Goal: Find specific page/section: Find specific page/section

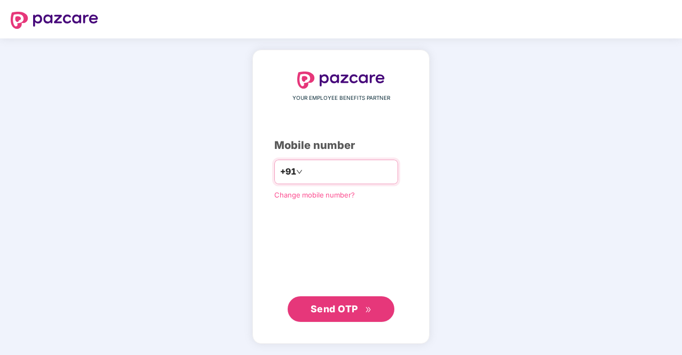
click at [356, 172] on input "number" at bounding box center [348, 171] width 87 height 17
type input "**********"
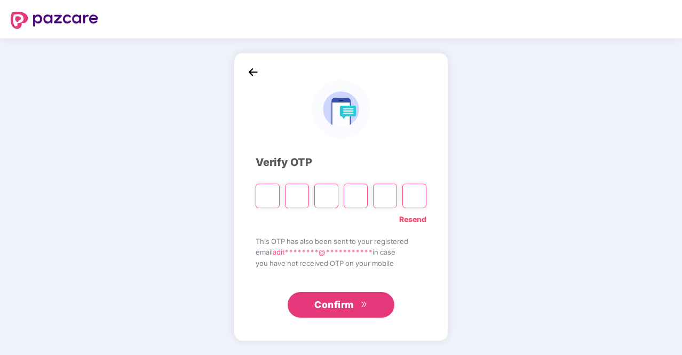
type input "*"
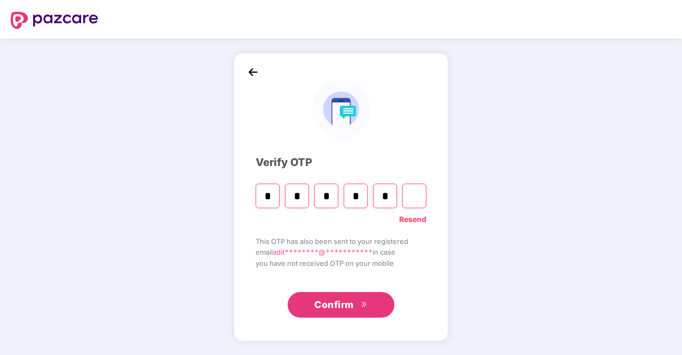
type input "*"
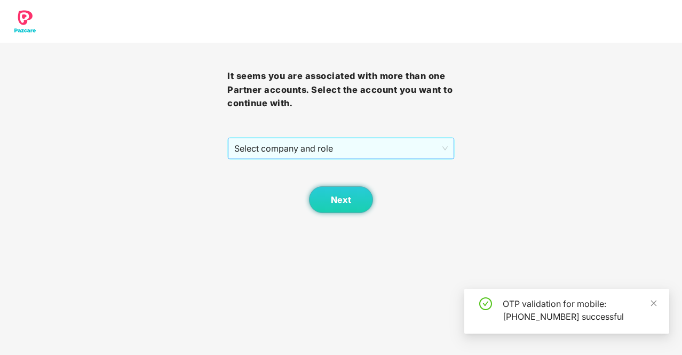
click at [326, 140] on span "Select company and role" at bounding box center [340, 148] width 213 height 20
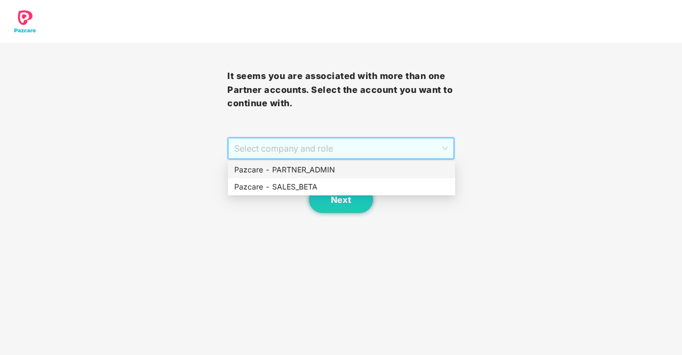
click at [398, 169] on div "Pazcare - PARTNER_ADMIN" at bounding box center [341, 170] width 214 height 12
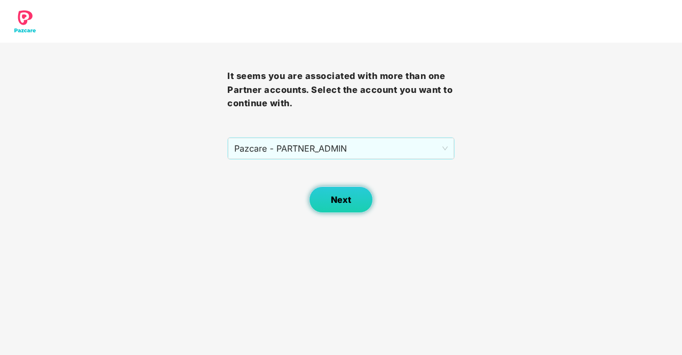
click at [347, 196] on span "Next" at bounding box center [341, 200] width 20 height 10
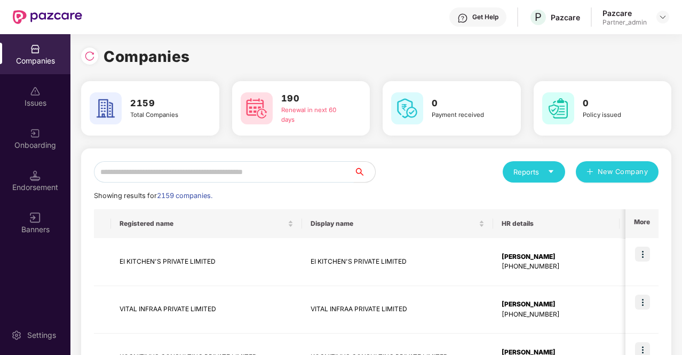
click at [206, 174] on input "text" at bounding box center [224, 171] width 260 height 21
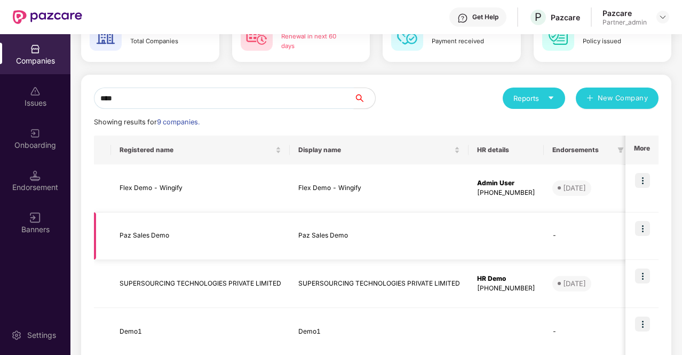
scroll to position [73, 0]
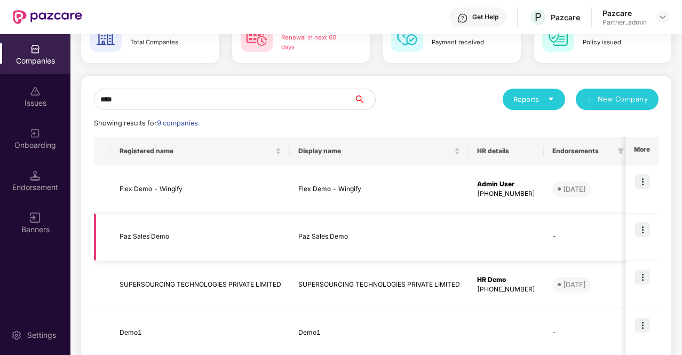
type input "****"
click at [170, 239] on td "Paz Sales Demo" at bounding box center [200, 237] width 179 height 48
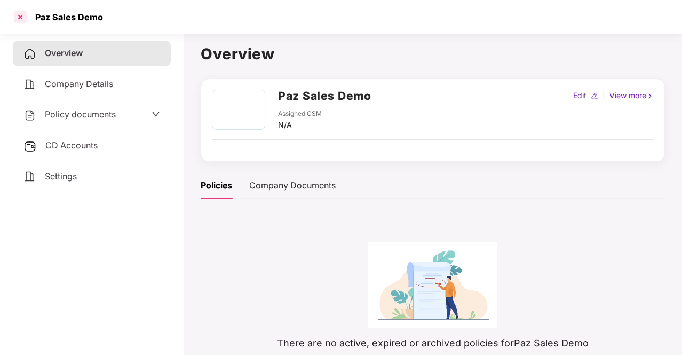
click at [18, 16] on div at bounding box center [20, 17] width 17 height 17
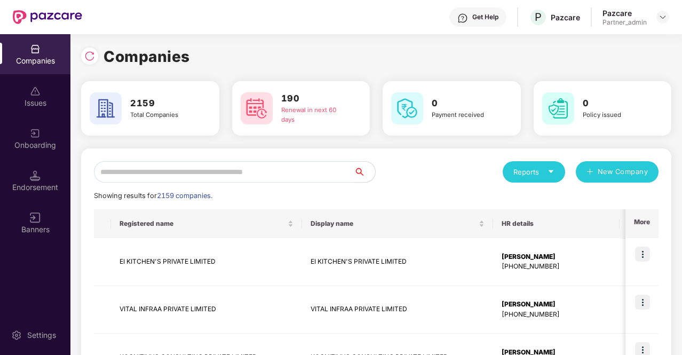
click at [162, 175] on input "text" at bounding box center [224, 171] width 260 height 21
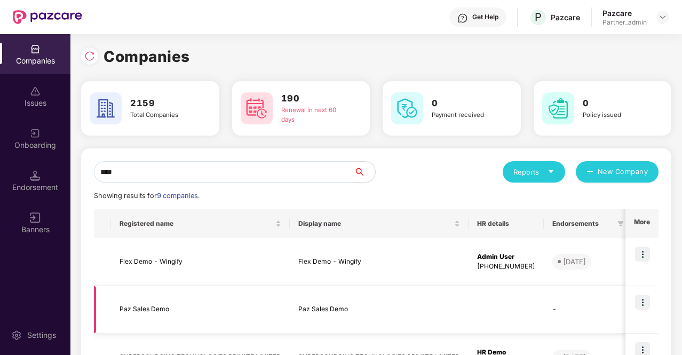
type input "****"
click at [643, 299] on img at bounding box center [642, 301] width 15 height 15
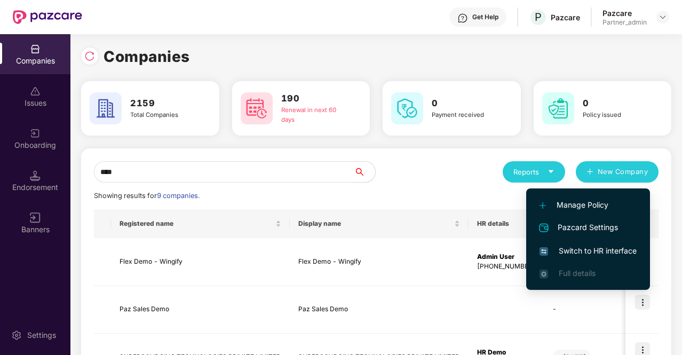
click at [603, 248] on span "Switch to HR interface" at bounding box center [587, 251] width 97 height 12
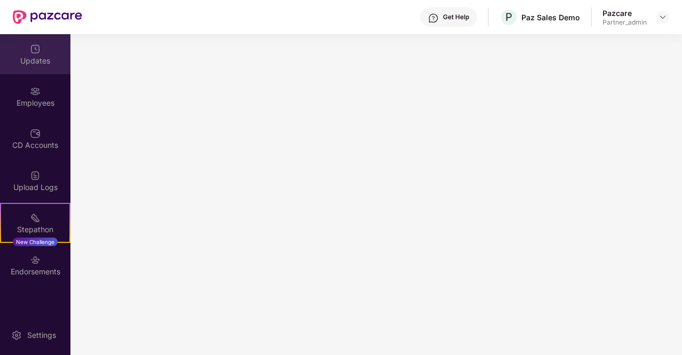
click at [46, 53] on div "Updates" at bounding box center [35, 54] width 70 height 40
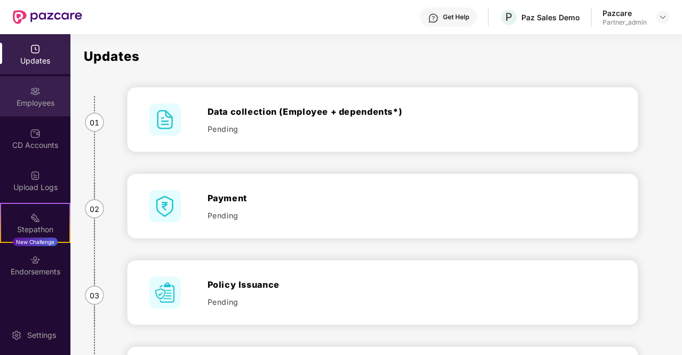
click at [41, 103] on div "Employees" at bounding box center [35, 103] width 70 height 11
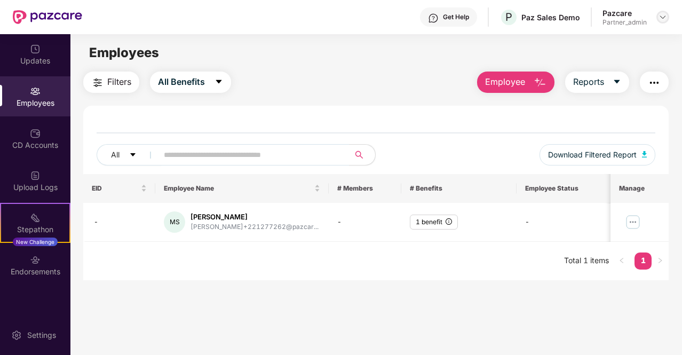
click at [658, 16] on div at bounding box center [662, 17] width 13 height 13
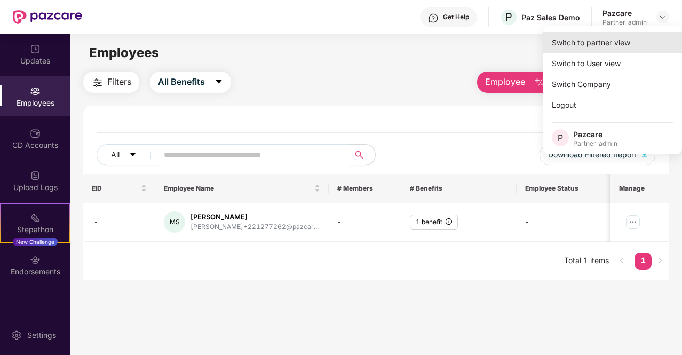
click at [618, 47] on div "Switch to partner view" at bounding box center [612, 42] width 139 height 21
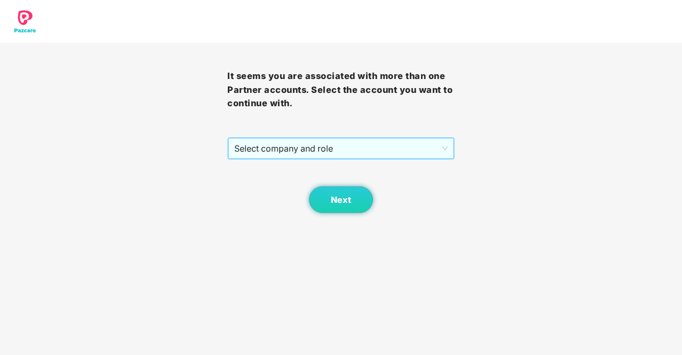
click at [319, 155] on span "Select company and role" at bounding box center [340, 148] width 213 height 20
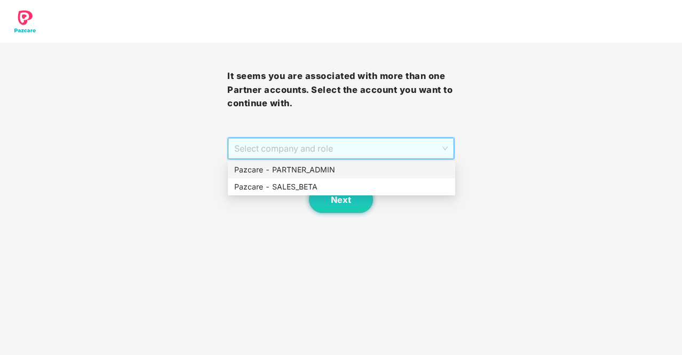
click at [329, 162] on div "Pazcare - PARTNER_ADMIN" at bounding box center [341, 169] width 227 height 17
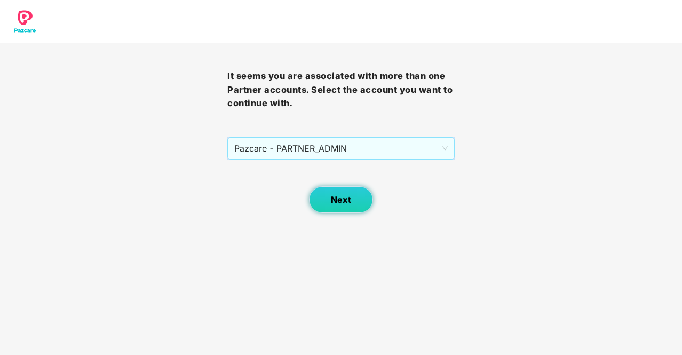
click at [343, 191] on button "Next" at bounding box center [341, 199] width 64 height 27
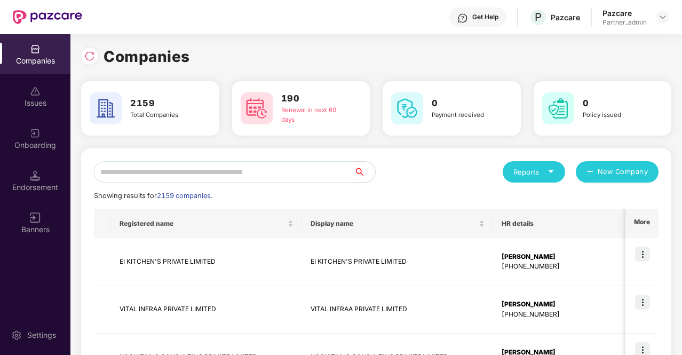
click at [166, 171] on input "text" at bounding box center [224, 171] width 260 height 21
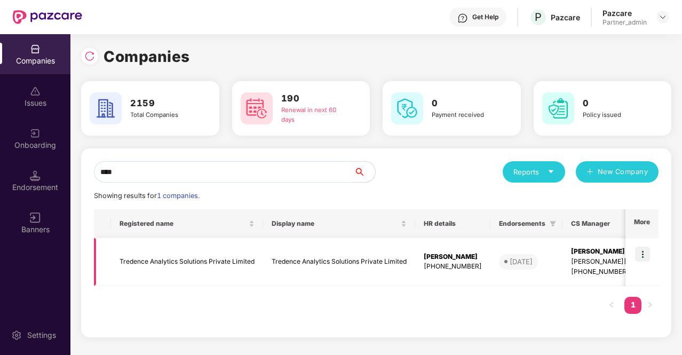
type input "****"
click at [646, 254] on img at bounding box center [642, 253] width 15 height 15
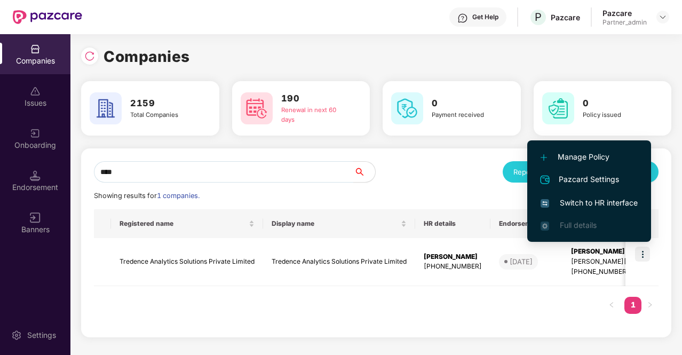
click at [612, 205] on span "Switch to HR interface" at bounding box center [588, 203] width 97 height 12
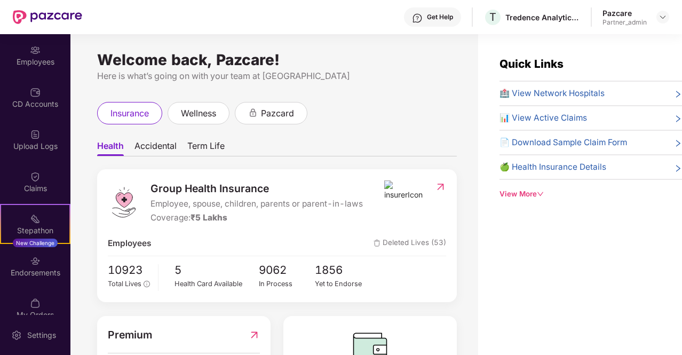
scroll to position [141, 0]
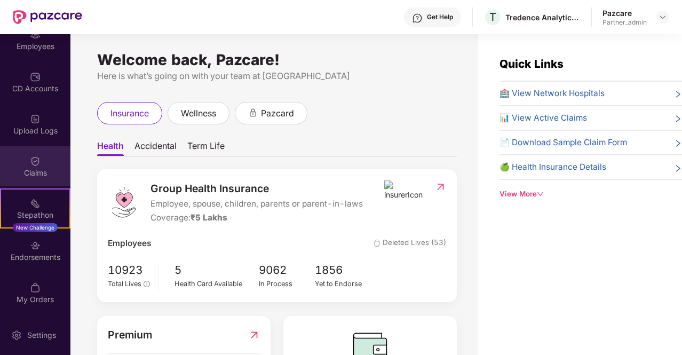
click at [38, 170] on div "Claims" at bounding box center [35, 172] width 70 height 11
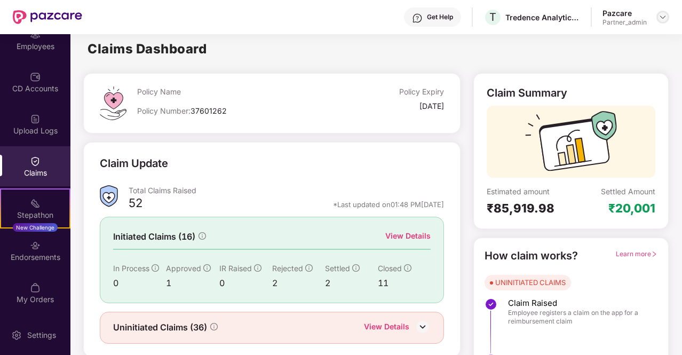
click at [664, 15] on img at bounding box center [662, 17] width 9 height 9
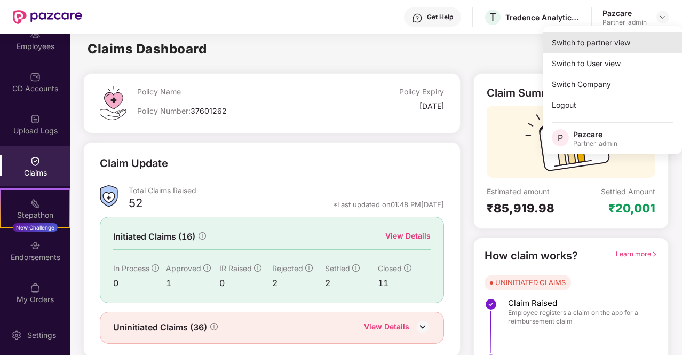
click at [613, 38] on div "Switch to partner view" at bounding box center [612, 42] width 139 height 21
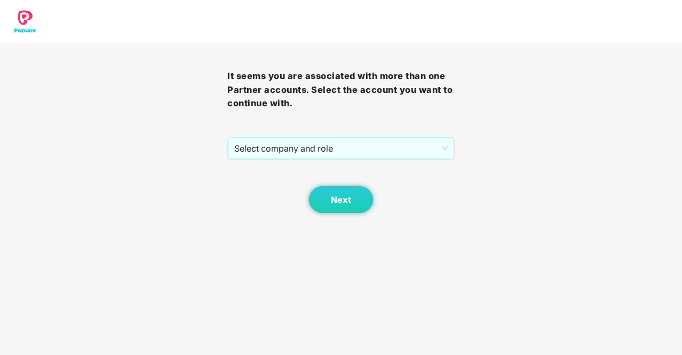
click at [386, 163] on div "Next" at bounding box center [340, 185] width 227 height 53
click at [354, 148] on span "Select company and role" at bounding box center [340, 148] width 213 height 20
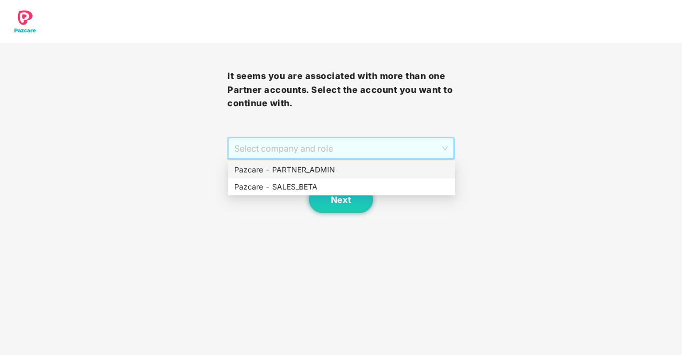
click at [351, 167] on div "Pazcare - PARTNER_ADMIN" at bounding box center [341, 170] width 214 height 12
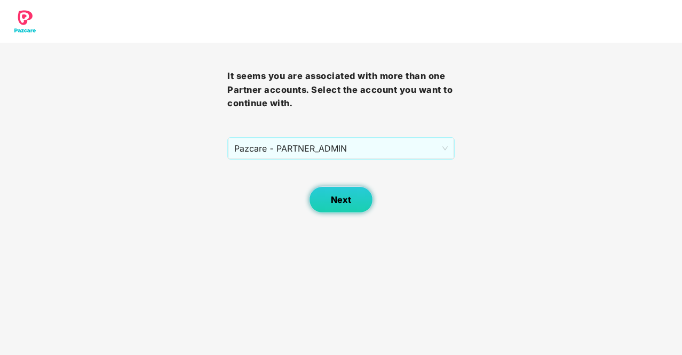
click at [339, 191] on button "Next" at bounding box center [341, 199] width 64 height 27
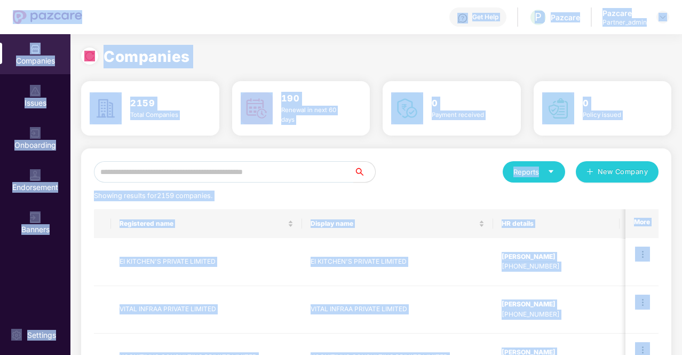
click at [339, 191] on div "Showing results for 2159 companies." at bounding box center [376, 195] width 564 height 11
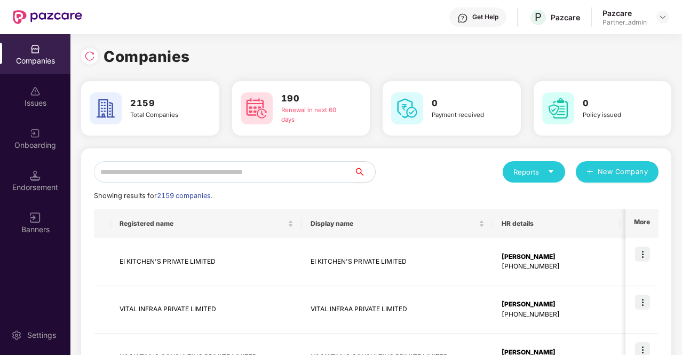
click at [209, 169] on input "text" at bounding box center [224, 171] width 260 height 21
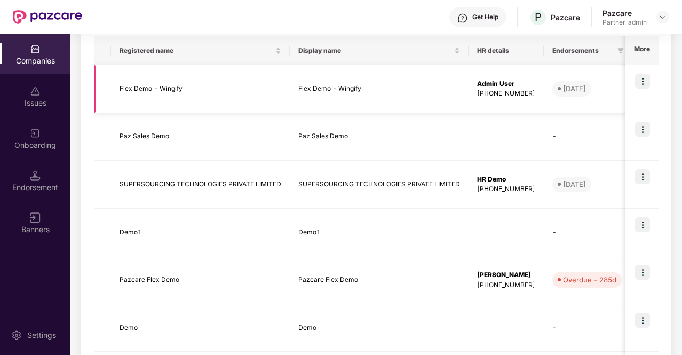
scroll to position [173, 0]
type input "****"
click at [645, 172] on img at bounding box center [642, 176] width 15 height 15
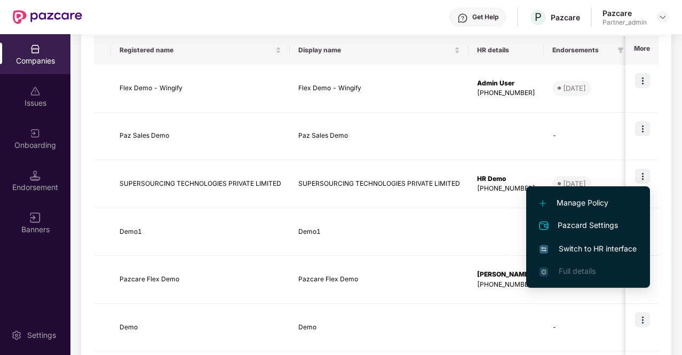
click at [619, 246] on span "Switch to HR interface" at bounding box center [587, 249] width 97 height 12
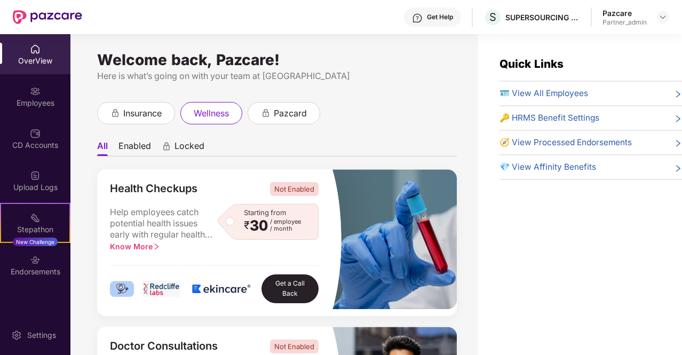
click at [668, 12] on div at bounding box center [662, 17] width 13 height 13
click at [660, 18] on img at bounding box center [662, 17] width 9 height 9
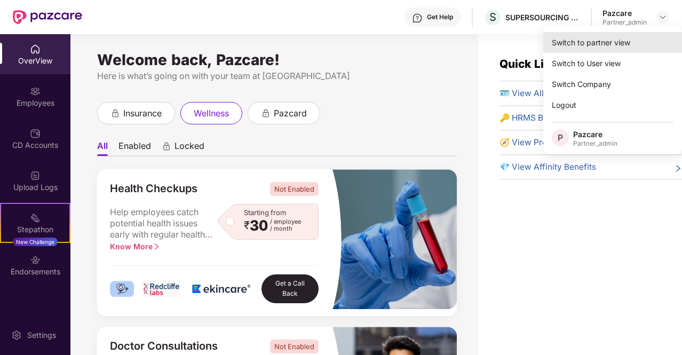
click at [607, 46] on div "Switch to partner view" at bounding box center [612, 42] width 139 height 21
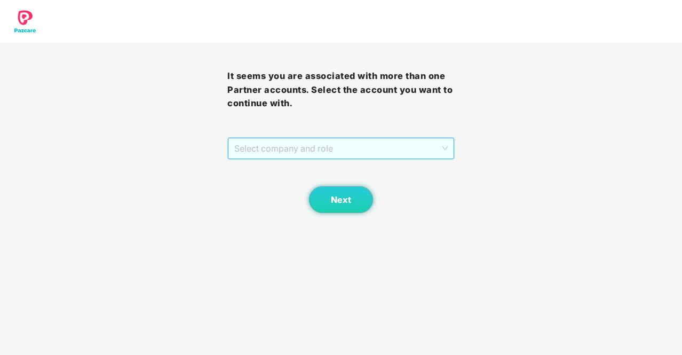
click at [361, 142] on span "Select company and role" at bounding box center [340, 148] width 213 height 20
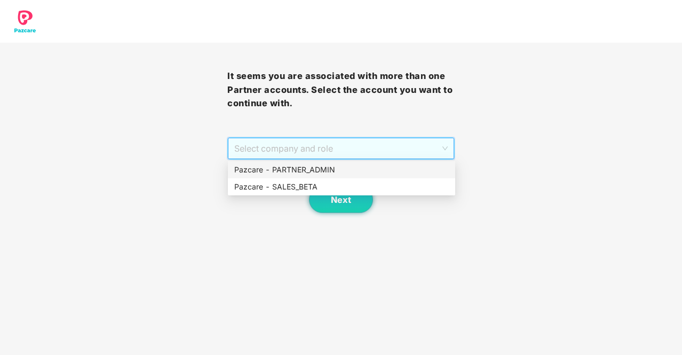
click at [370, 166] on div "Pazcare - PARTNER_ADMIN" at bounding box center [341, 170] width 214 height 12
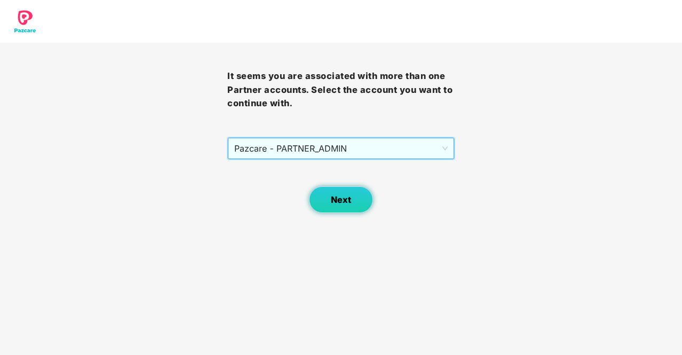
click at [344, 205] on button "Next" at bounding box center [341, 199] width 64 height 27
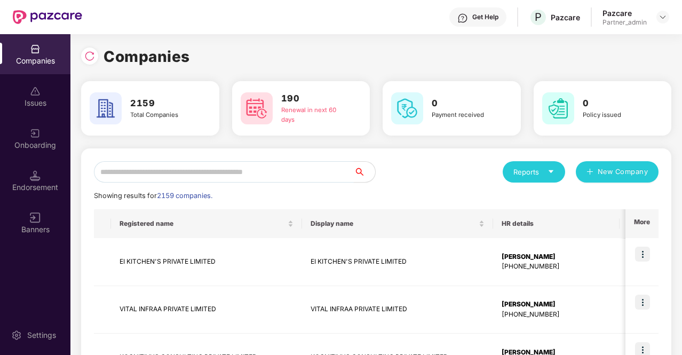
click at [195, 170] on input "text" at bounding box center [224, 171] width 260 height 21
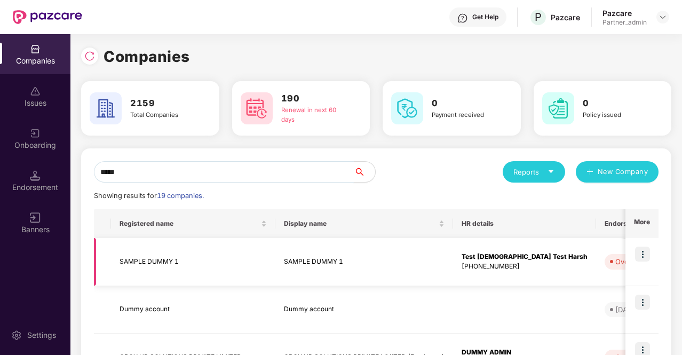
type input "*****"
click at [638, 256] on img at bounding box center [642, 253] width 15 height 15
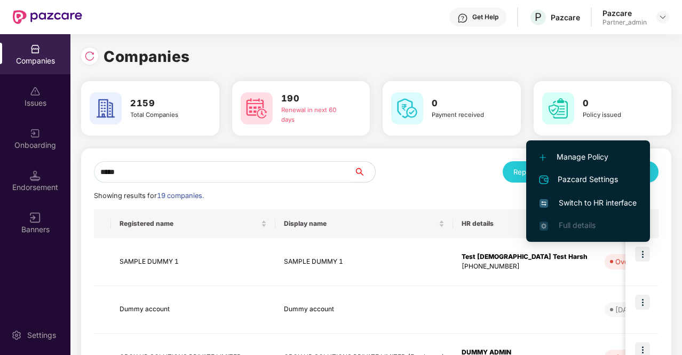
click at [597, 203] on span "Switch to HR interface" at bounding box center [587, 203] width 97 height 12
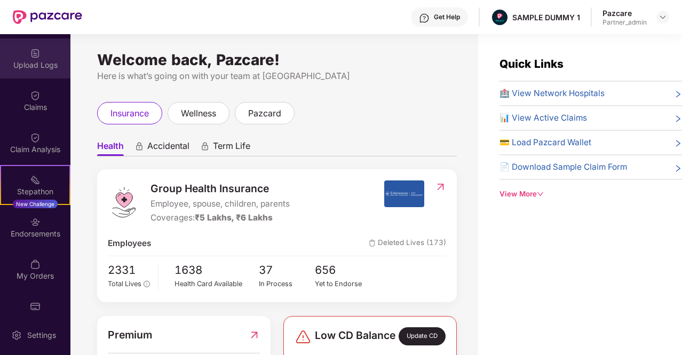
scroll to position [183, 0]
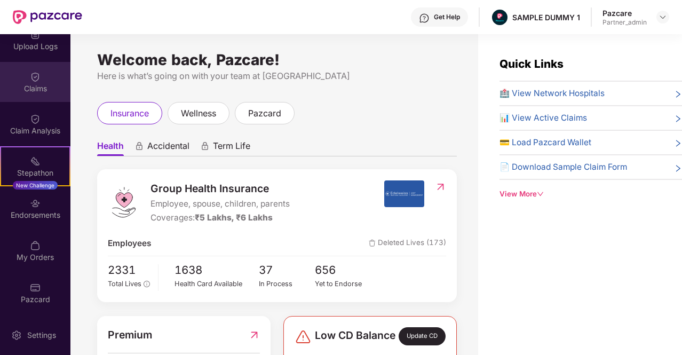
click at [22, 91] on div "Claims" at bounding box center [35, 88] width 70 height 11
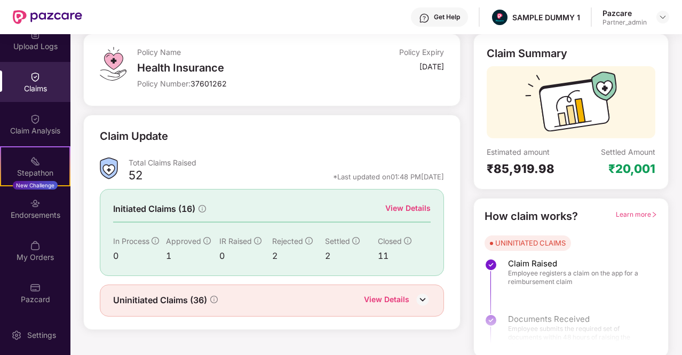
scroll to position [63, 0]
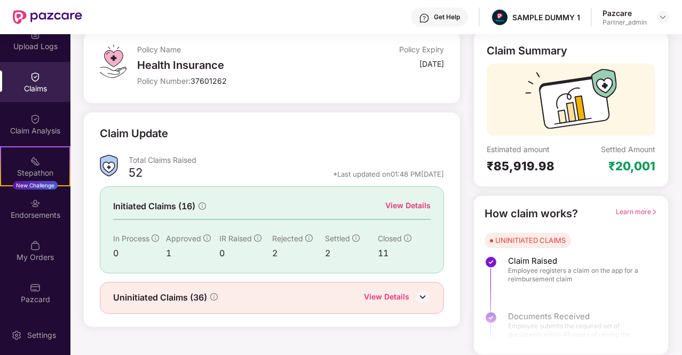
click at [396, 205] on div "View Details" at bounding box center [407, 205] width 45 height 12
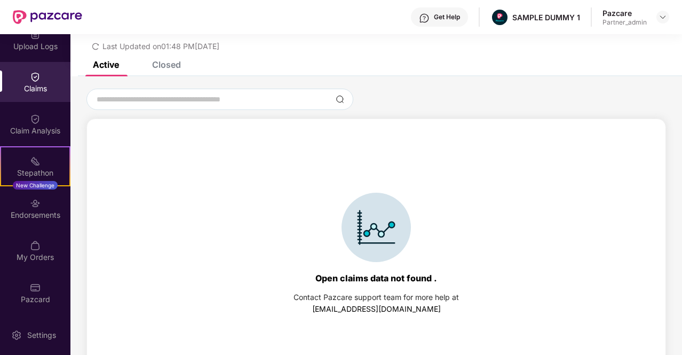
scroll to position [46, 0]
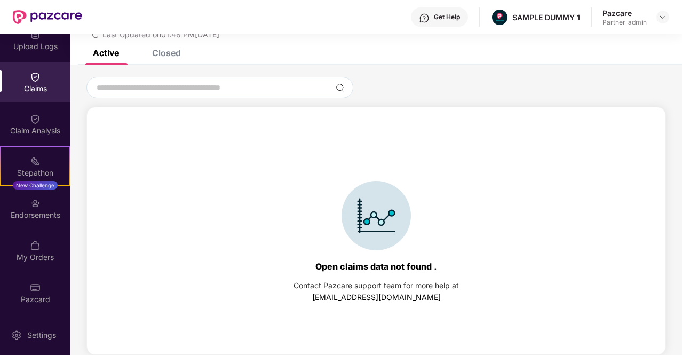
click at [175, 46] on div "List of Initiated Claims Last Updated on 01:48 PM[DATE]" at bounding box center [375, 18] width 611 height 61
click at [175, 49] on div "List of Initiated Claims Last Updated on 01:48 PM[DATE]" at bounding box center [375, 18] width 611 height 61
click at [161, 51] on div "Closed" at bounding box center [166, 52] width 29 height 11
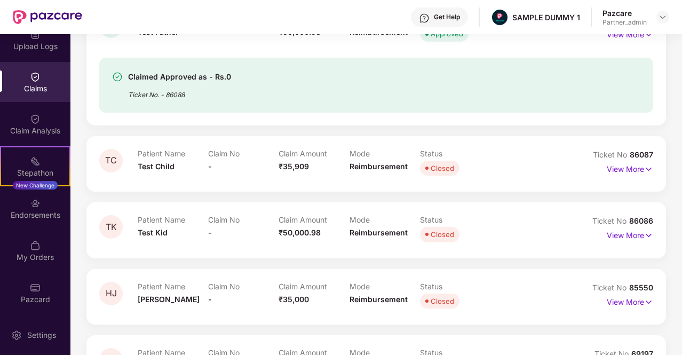
scroll to position [1166, 0]
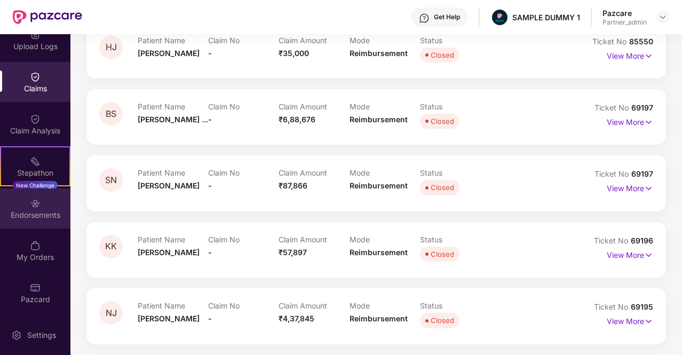
click at [24, 211] on div "Endorsements" at bounding box center [35, 214] width 70 height 11
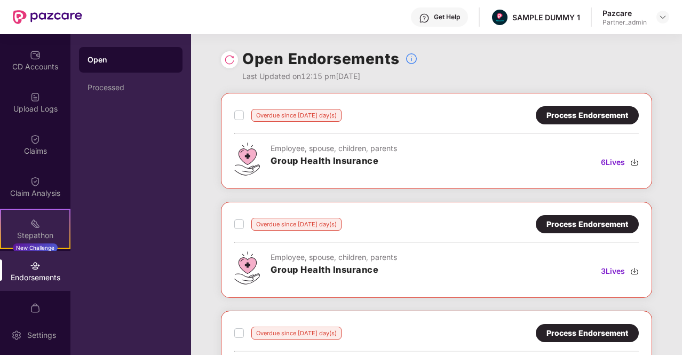
scroll to position [183, 0]
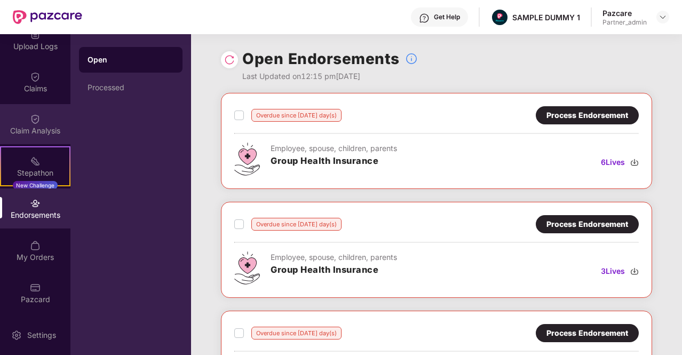
click at [21, 132] on div "Claim Analysis" at bounding box center [35, 130] width 70 height 11
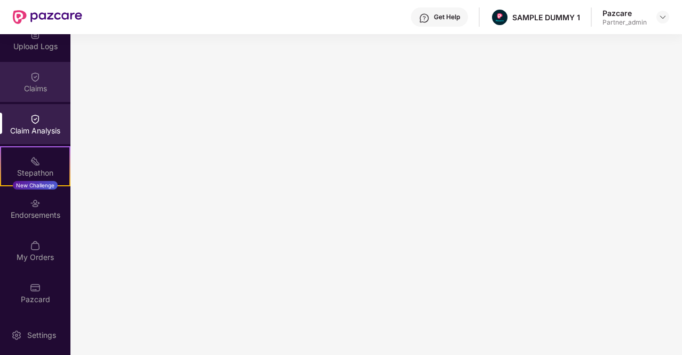
click at [39, 67] on div "Claims" at bounding box center [35, 82] width 70 height 40
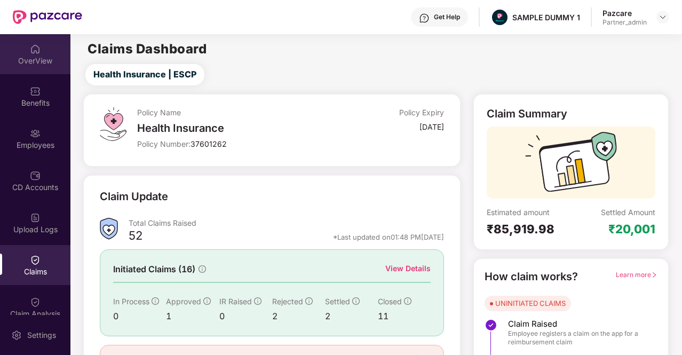
click at [22, 44] on div "OverView" at bounding box center [35, 54] width 70 height 40
